Goal: Information Seeking & Learning: Learn about a topic

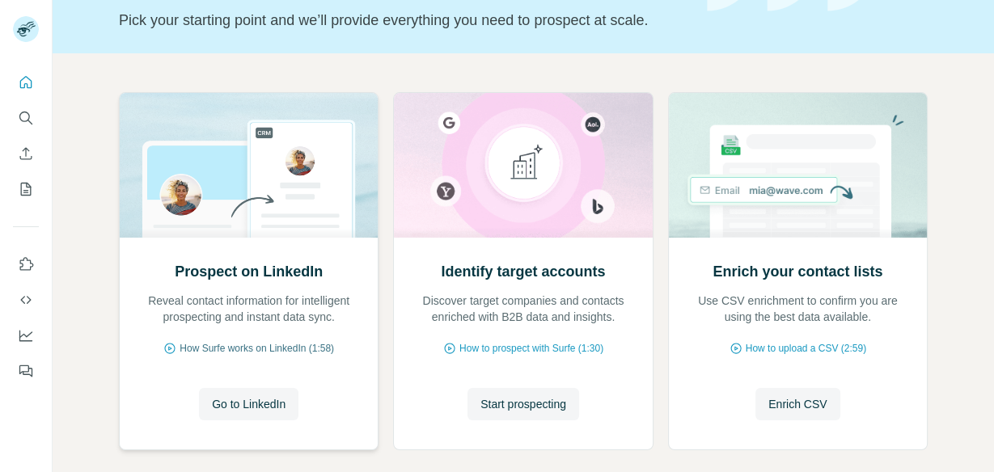
scroll to position [108, 0]
click at [273, 346] on span "How Surfe works on LinkedIn (1:58)" at bounding box center [257, 348] width 155 height 15
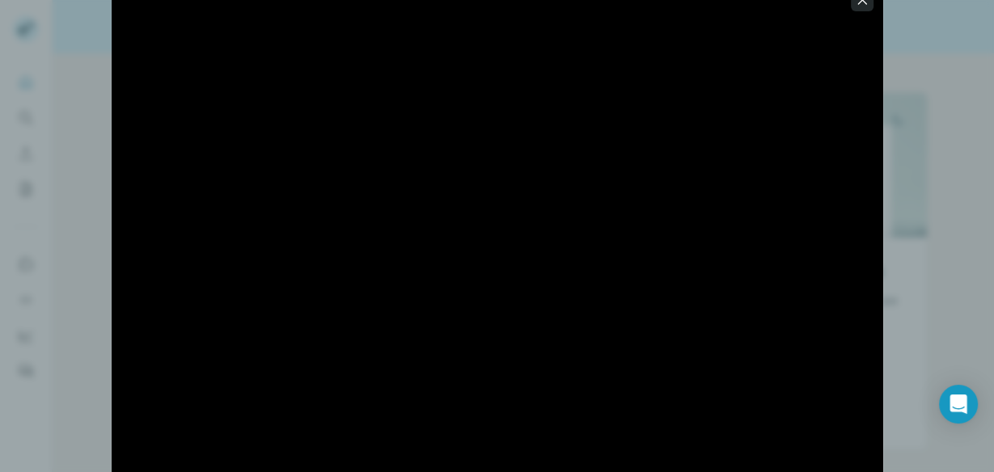
click at [859, 3] on icon "button" at bounding box center [862, 0] width 16 height 16
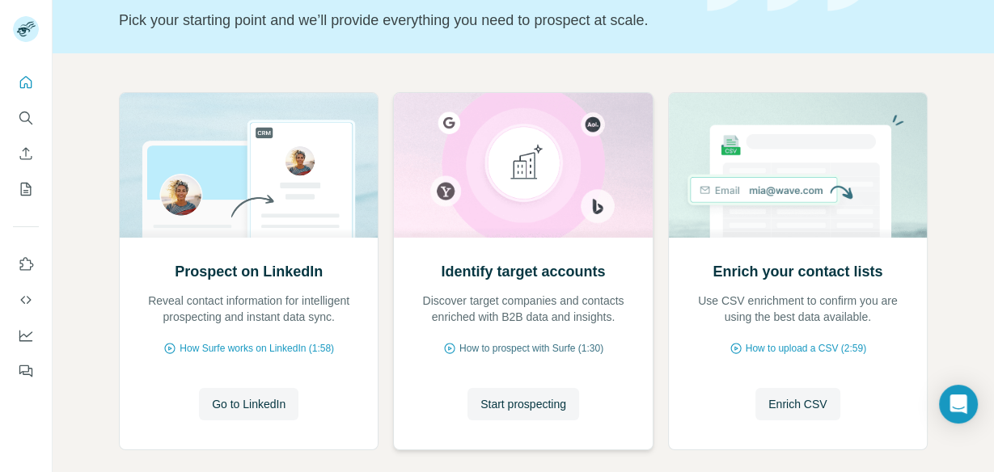
click at [532, 350] on span "How to prospect with Surfe (1:30)" at bounding box center [532, 348] width 144 height 15
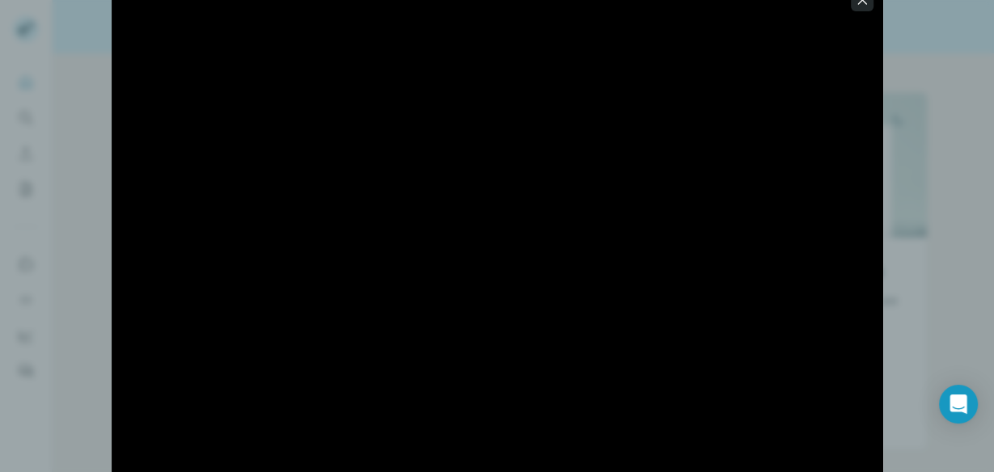
click at [865, 8] on button "button" at bounding box center [862, 0] width 23 height 23
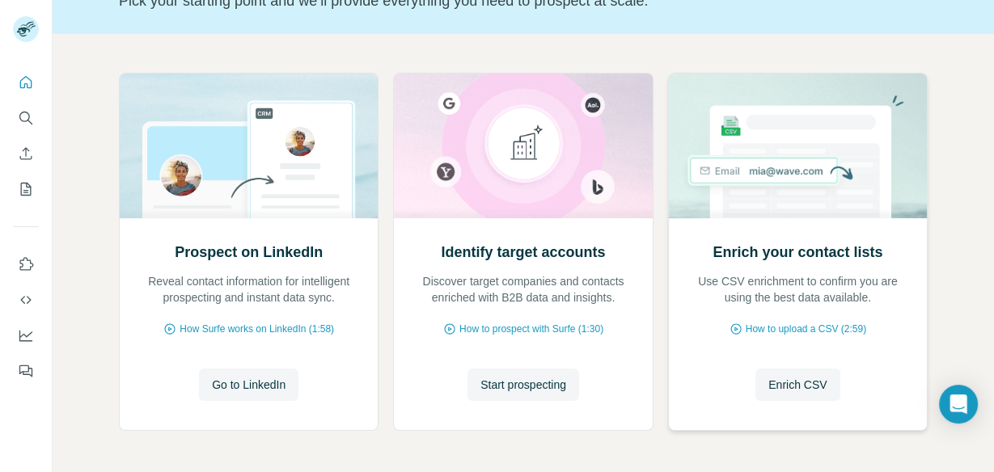
scroll to position [129, 0]
click at [803, 329] on span "How to upload a CSV (2:59)" at bounding box center [806, 328] width 121 height 15
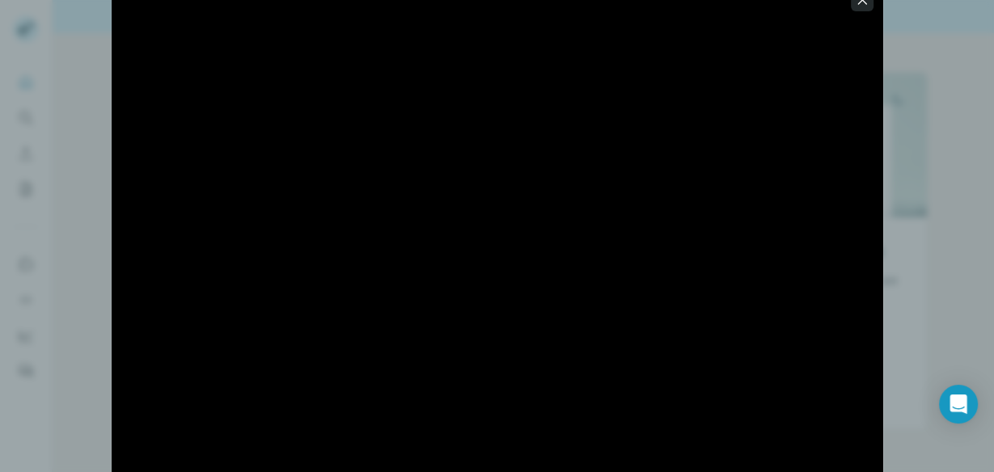
click at [862, 5] on icon "button" at bounding box center [862, 0] width 16 height 16
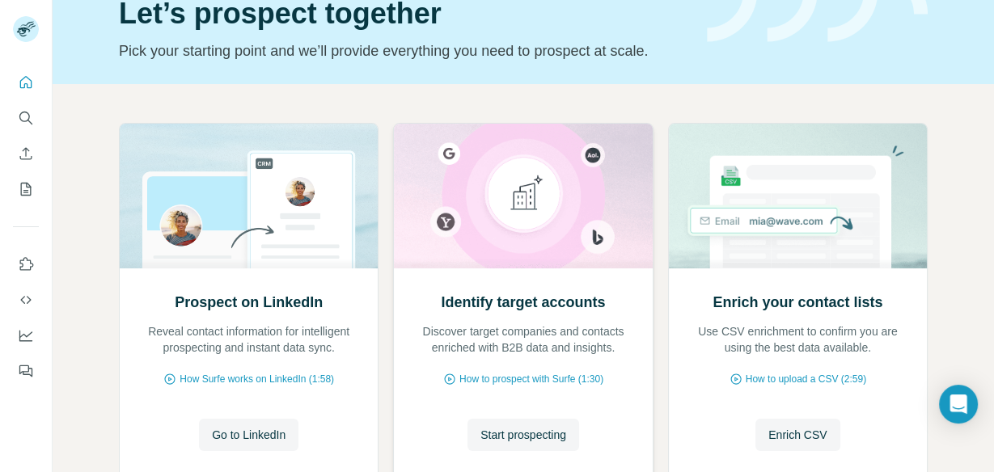
scroll to position [87, 0]
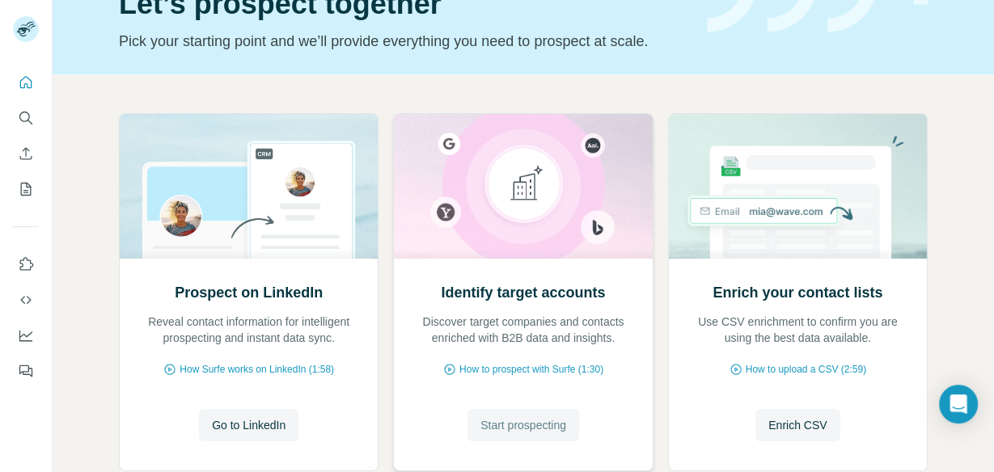
click at [539, 430] on span "Start prospecting" at bounding box center [524, 425] width 86 height 16
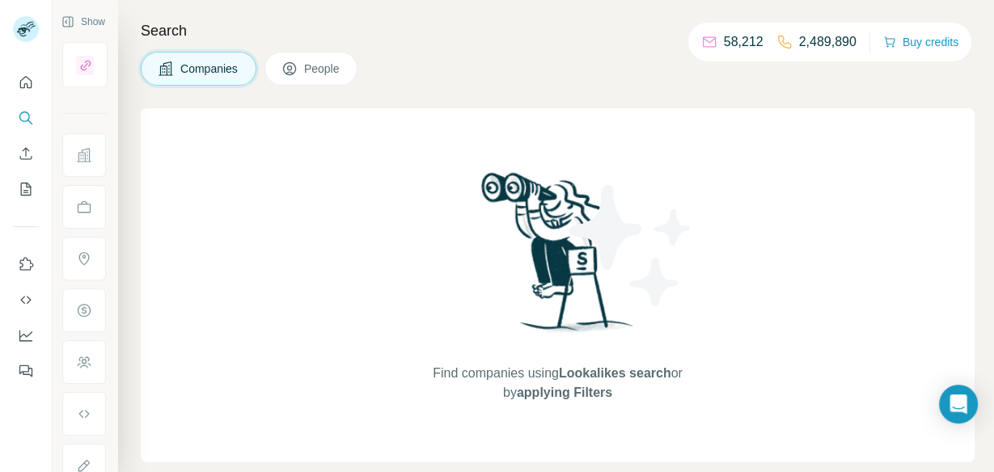
click at [323, 70] on span "People" at bounding box center [322, 69] width 37 height 16
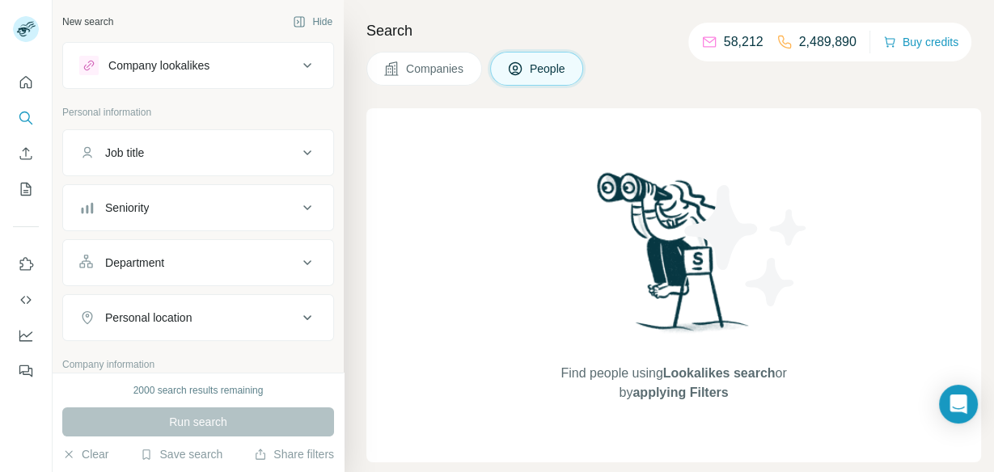
click at [107, 364] on p "Company information" at bounding box center [198, 365] width 272 height 15
click at [249, 76] on button "Company lookalikes" at bounding box center [198, 65] width 270 height 39
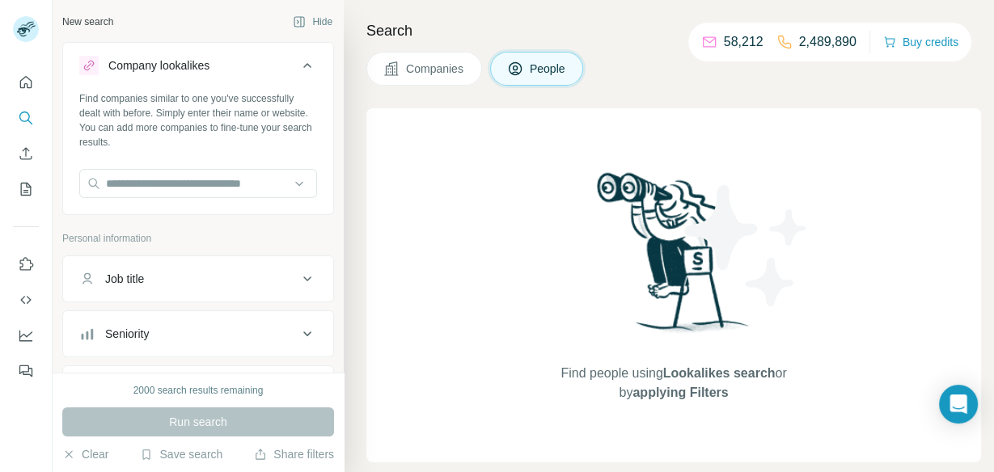
click at [249, 76] on button "Company lookalikes" at bounding box center [198, 68] width 270 height 45
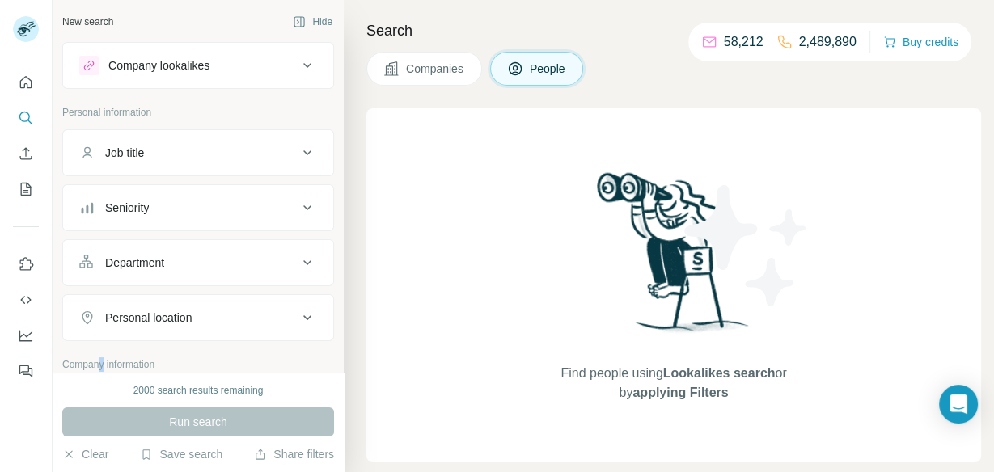
click at [104, 364] on div "Company information" at bounding box center [198, 370] width 272 height 24
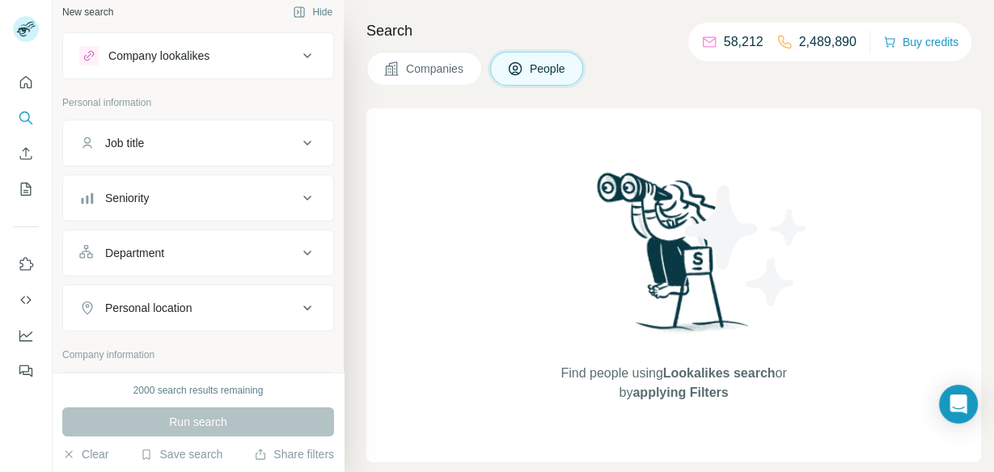
click at [133, 354] on p "Company information" at bounding box center [198, 355] width 272 height 15
click at [132, 352] on p "Company information" at bounding box center [198, 355] width 272 height 15
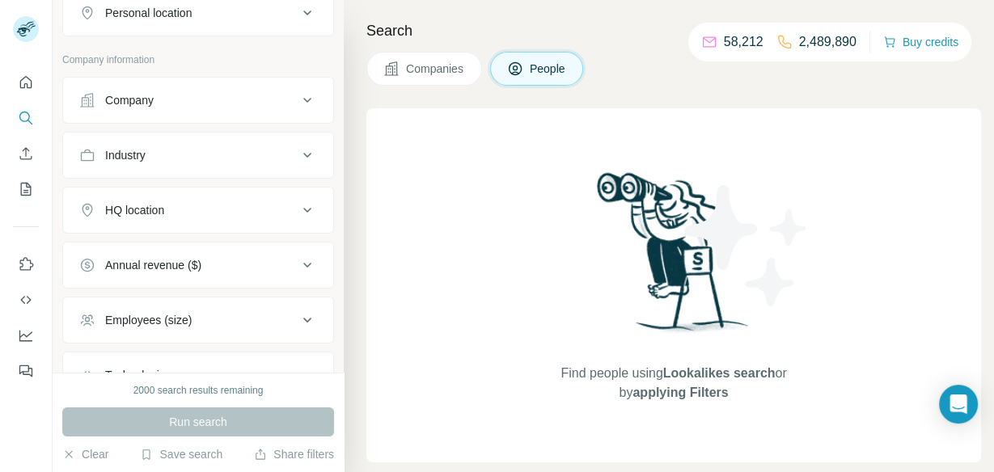
scroll to position [306, 0]
click at [171, 95] on div "Company" at bounding box center [188, 99] width 218 height 16
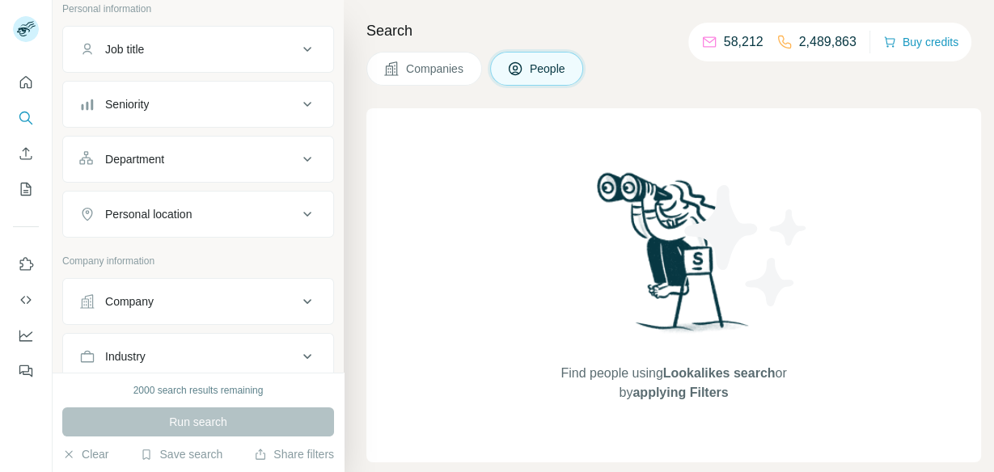
scroll to position [106, 0]
click at [197, 297] on div "Company" at bounding box center [188, 299] width 218 height 16
click at [194, 331] on div "Select a company name or website" at bounding box center [198, 335] width 238 height 21
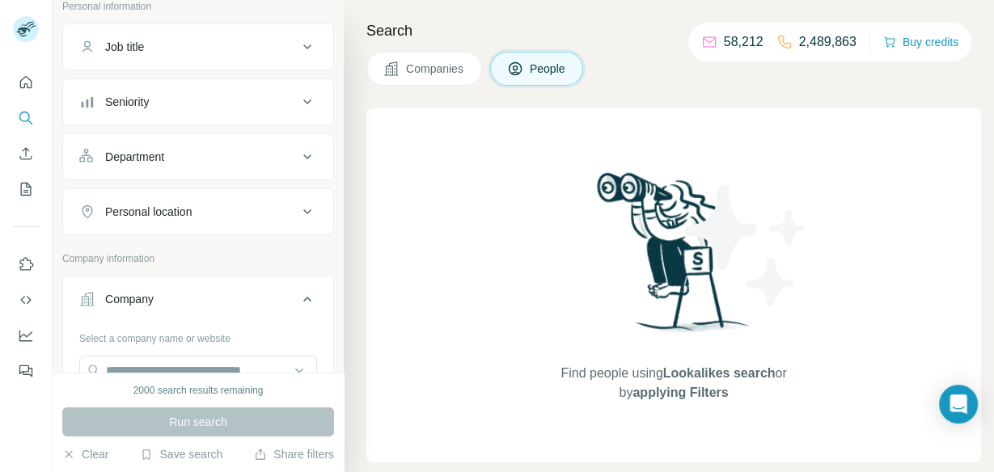
click at [205, 373] on div "2000 search results remaining Run search Clear Save search Share filters" at bounding box center [198, 423] width 291 height 100
click at [161, 362] on input "text" at bounding box center [198, 370] width 238 height 29
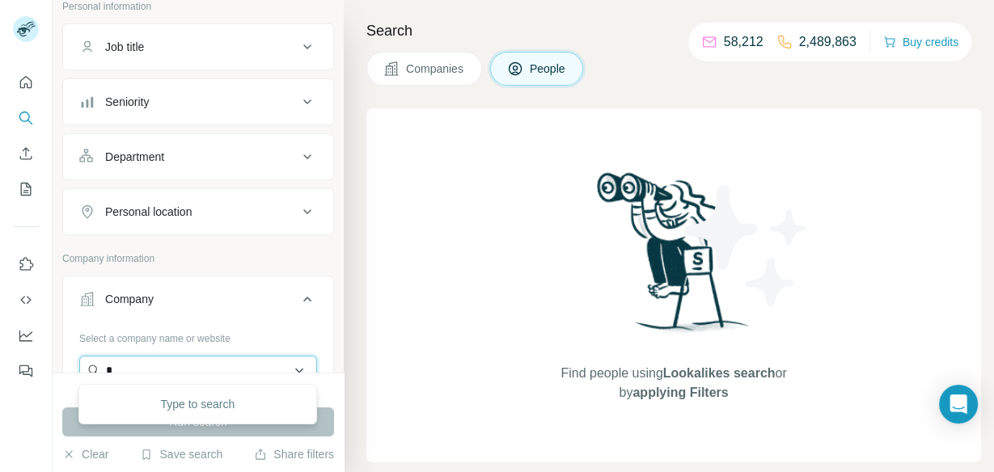
scroll to position [107, 0]
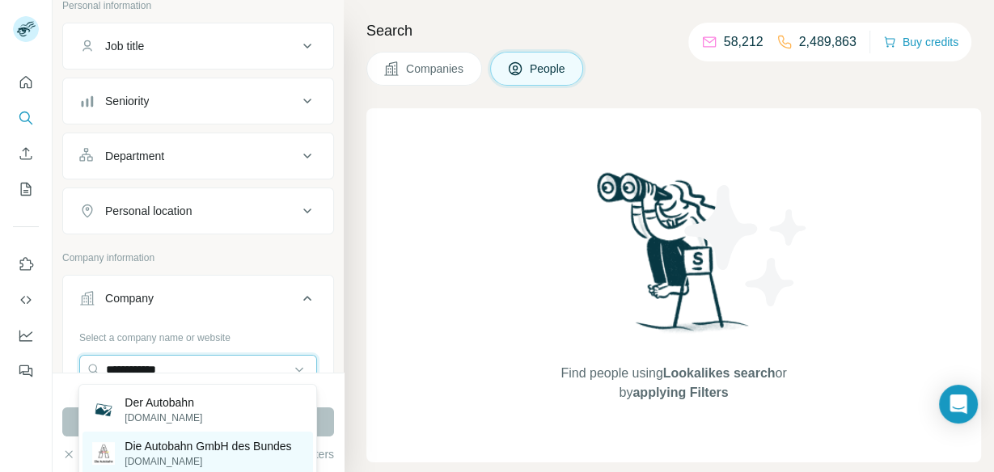
type input "**********"
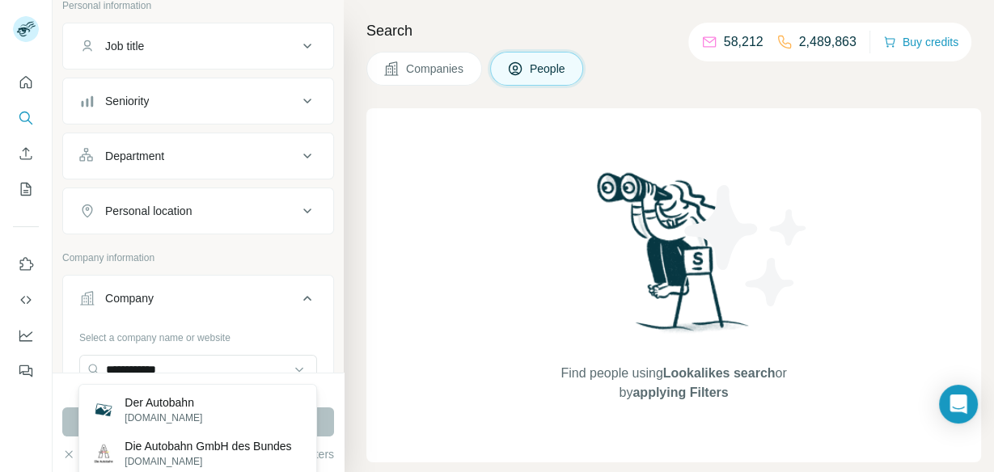
click at [193, 449] on p "Die Autobahn GmbH des Bundes" at bounding box center [208, 447] width 167 height 16
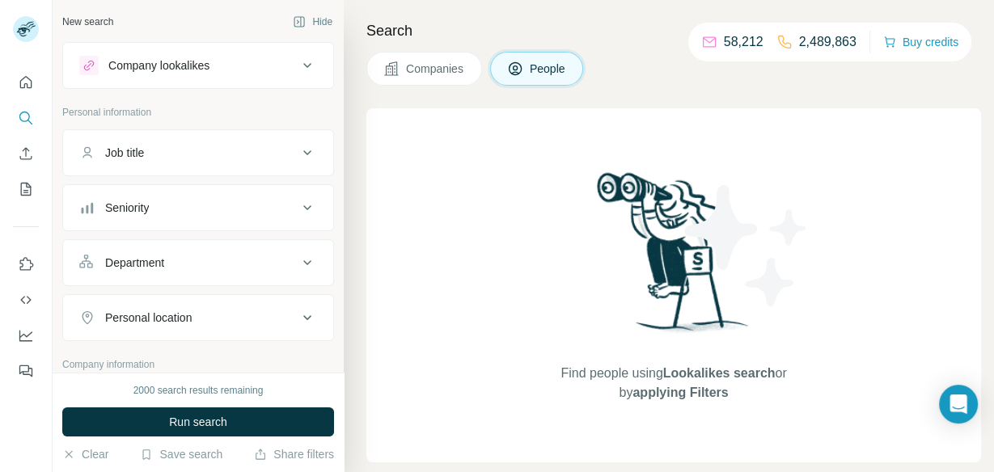
click at [214, 150] on div "Job title" at bounding box center [188, 153] width 218 height 16
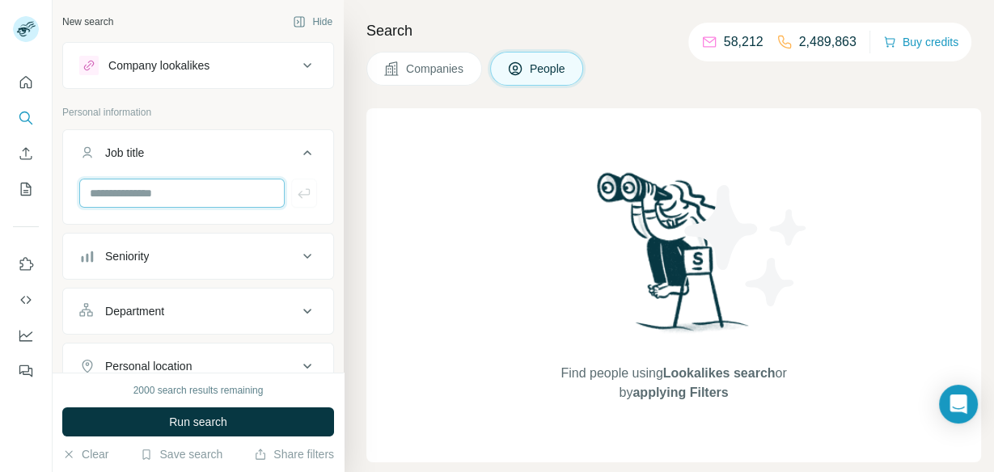
click at [217, 191] on input "text" at bounding box center [181, 193] width 205 height 29
type input "*"
type input "**********"
click at [299, 196] on icon "button" at bounding box center [304, 193] width 16 height 16
click at [194, 194] on input "text" at bounding box center [181, 193] width 205 height 29
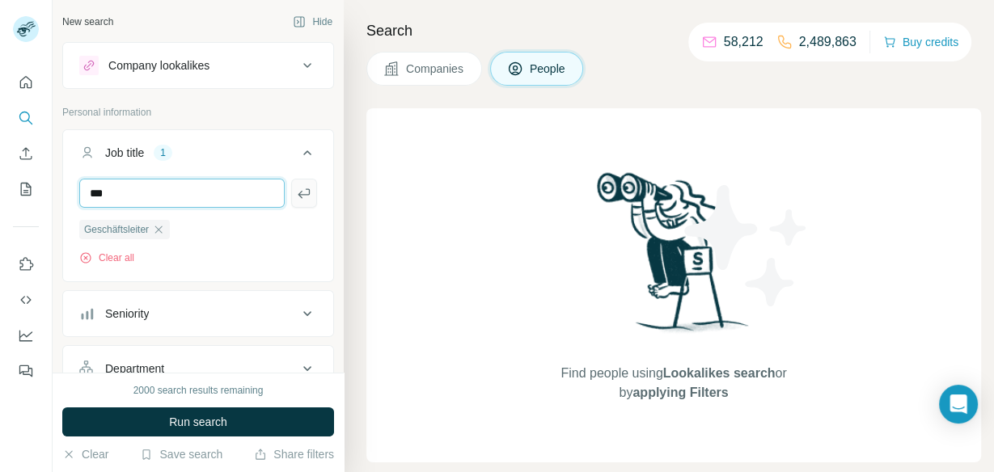
type input "***"
click at [294, 194] on button "button" at bounding box center [304, 193] width 26 height 29
click at [222, 188] on input "text" at bounding box center [181, 193] width 205 height 29
